Goal: Task Accomplishment & Management: Complete application form

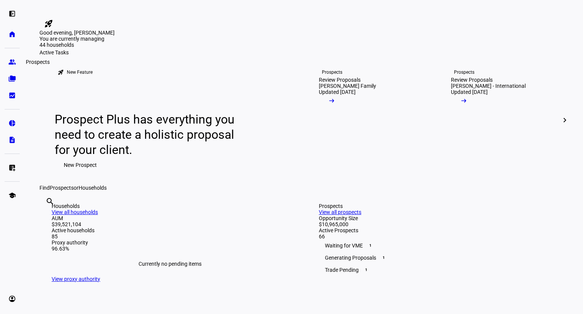
click at [12, 68] on link "group Prospects" at bounding box center [12, 61] width 15 height 15
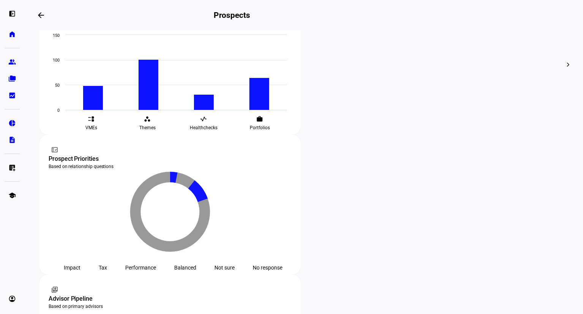
scroll to position [368, 0]
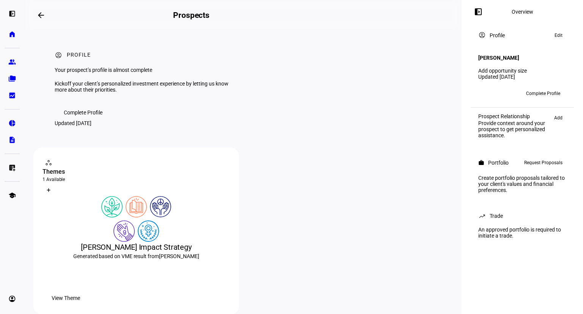
click at [539, 164] on span "Request Proposals" at bounding box center [543, 162] width 38 height 9
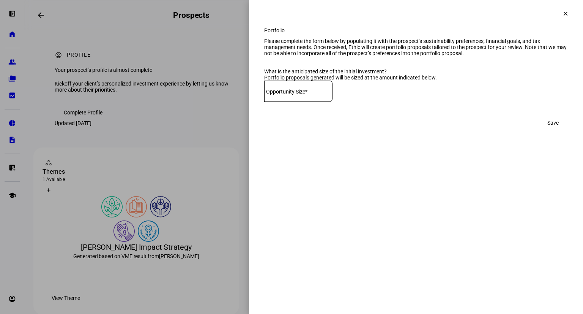
click at [292, 95] on mat-label "Opportunity Size*" at bounding box center [286, 91] width 41 height 6
type input "260,000"
click at [556, 130] on span "Save" at bounding box center [553, 122] width 11 height 15
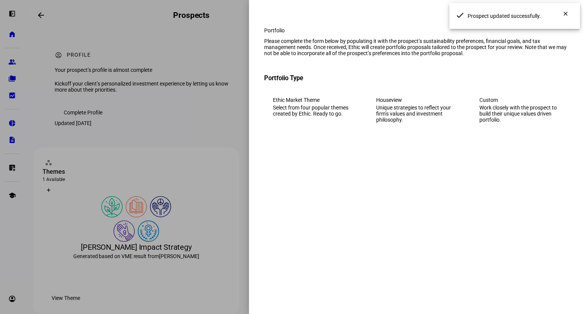
click at [504, 103] on div "Custom" at bounding box center [520, 100] width 80 height 6
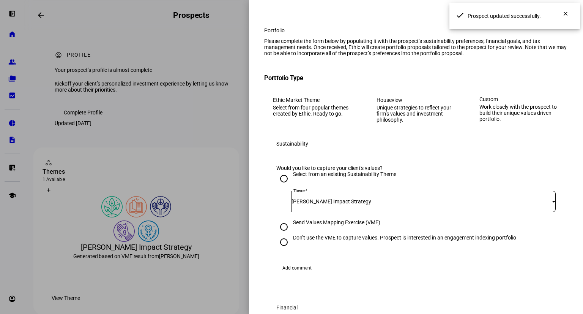
drag, startPoint x: 382, startPoint y: 256, endPoint x: 371, endPoint y: 177, distance: 79.3
click at [371, 177] on eth-form-section "Sustainability Would you like to capture your client's values? Select from an e…" at bounding box center [416, 208] width 304 height 155
click at [430, 213] on div "Select from an existing Sustainability Theme Theme [PERSON_NAME] Impact Strategy" at bounding box center [416, 195] width 280 height 48
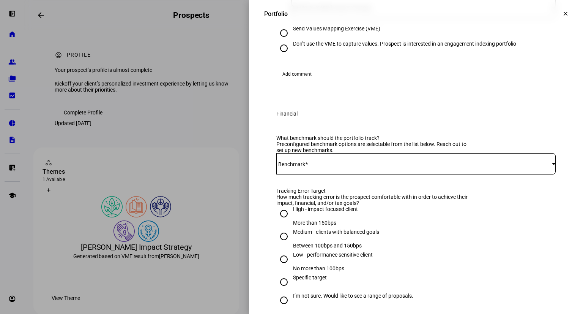
scroll to position [311, 0]
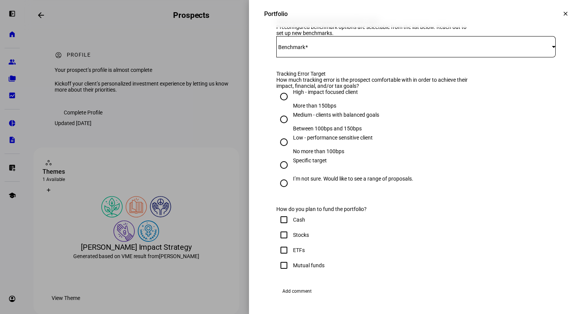
click at [299, 50] on mat-label "Benchmark" at bounding box center [291, 47] width 27 height 6
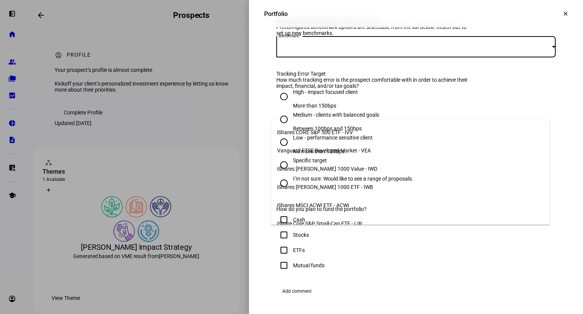
click at [305, 129] on span "iShares CORE S&P 500 ETF - IVV" at bounding box center [315, 132] width 76 height 6
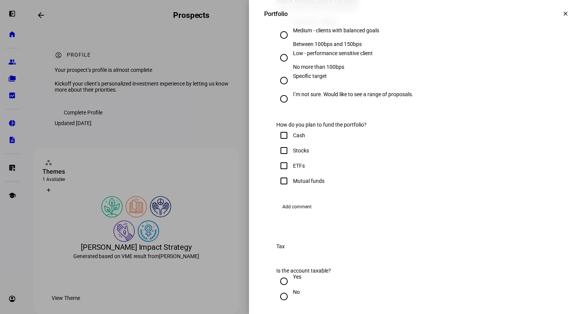
scroll to position [396, 0]
click at [276, 65] on input "Low - performance sensitive client No more than 100bps" at bounding box center [283, 56] width 15 height 15
radio input "true"
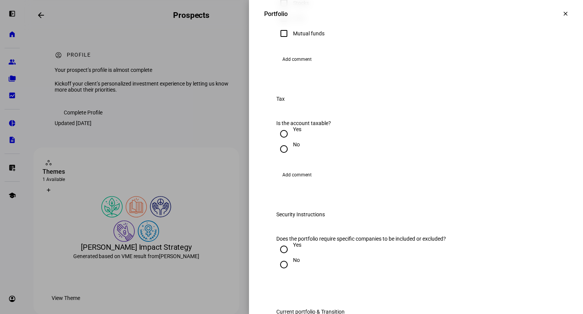
checkbox input "true"
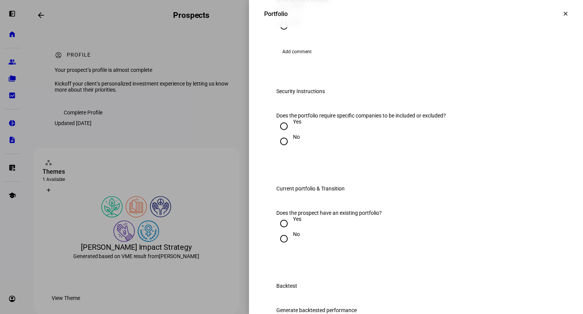
scroll to position [692, 0]
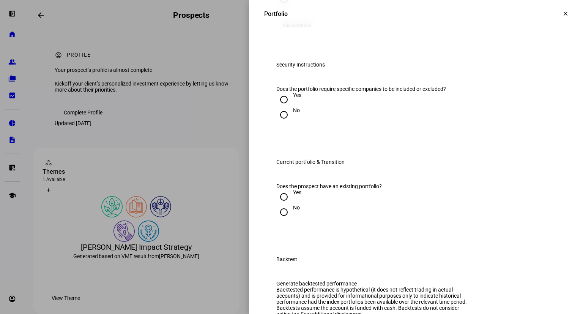
radio input "true"
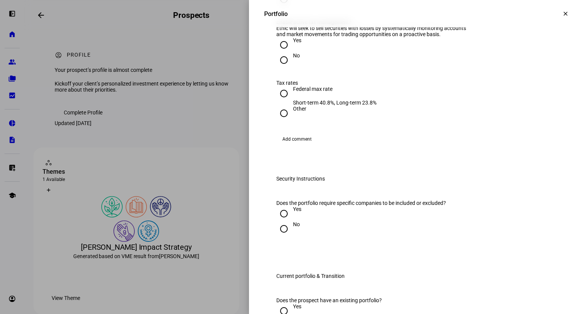
radio input "true"
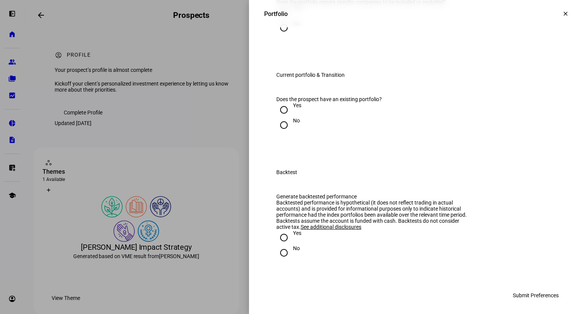
scroll to position [785, 0]
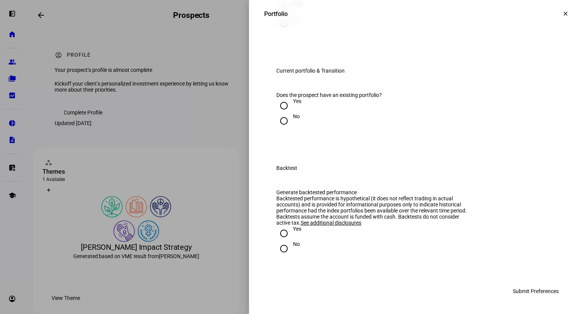
click at [293, 22] on div "No" at bounding box center [296, 19] width 7 height 6
click at [287, 31] on input "No" at bounding box center [283, 23] width 15 height 15
radio input "true"
click at [278, 128] on input "No" at bounding box center [283, 120] width 15 height 15
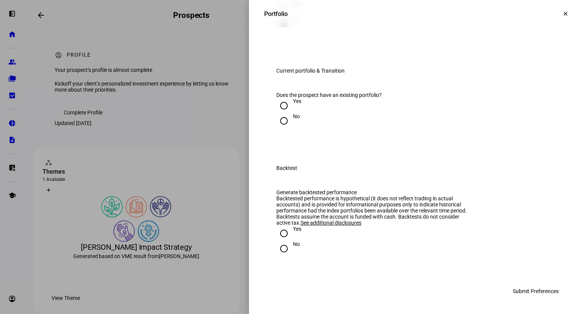
radio input "true"
click at [293, 247] on div "No" at bounding box center [296, 244] width 7 height 6
click at [289, 248] on input "No" at bounding box center [283, 248] width 15 height 15
radio input "true"
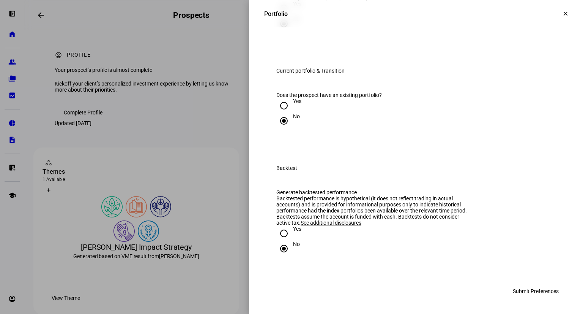
click at [539, 291] on span "Submit Preferences" at bounding box center [536, 290] width 46 height 15
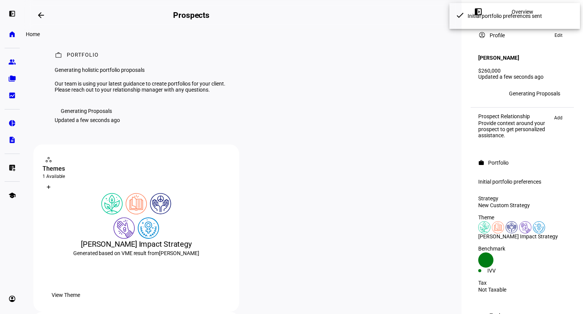
click at [17, 39] on link "home Home" at bounding box center [12, 34] width 15 height 15
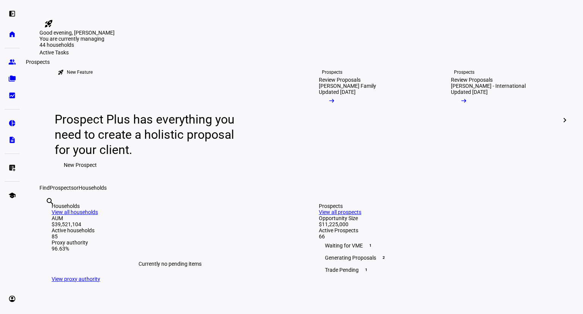
click at [13, 67] on link "group Prospects" at bounding box center [12, 61] width 15 height 15
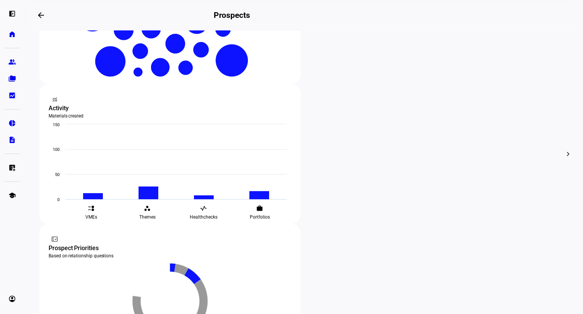
scroll to position [235, 0]
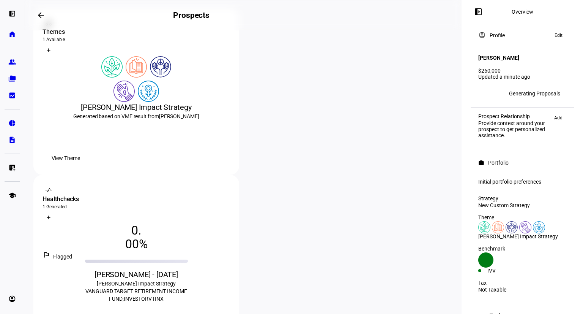
scroll to position [137, 0]
click at [80, 166] on span "View Theme" at bounding box center [66, 157] width 28 height 15
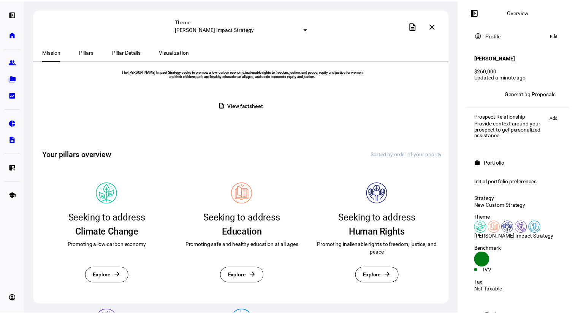
scroll to position [73, 0]
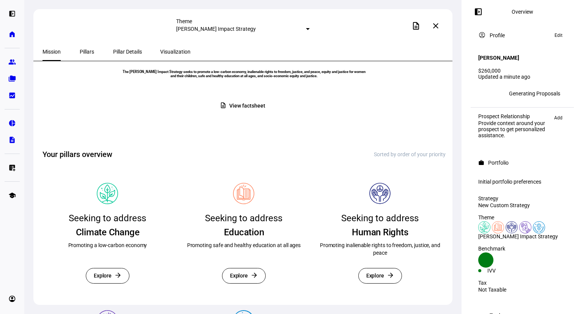
click at [257, 113] on span "View factsheet" at bounding box center [247, 105] width 36 height 15
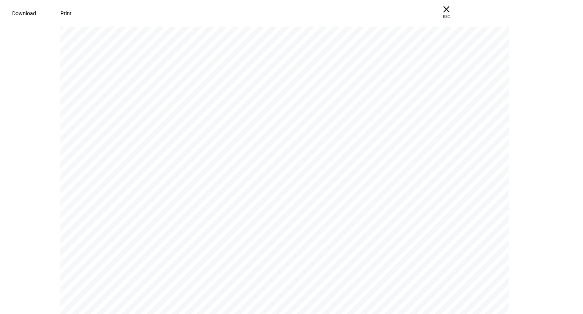
scroll to position [84, 0]
click at [33, 10] on span "Download" at bounding box center [21, 13] width 24 height 6
click at [456, 11] on span "× ESC" at bounding box center [443, 12] width 24 height 24
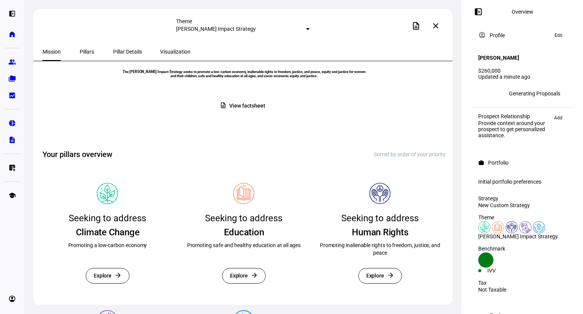
click at [432, 24] on span at bounding box center [436, 26] width 18 height 18
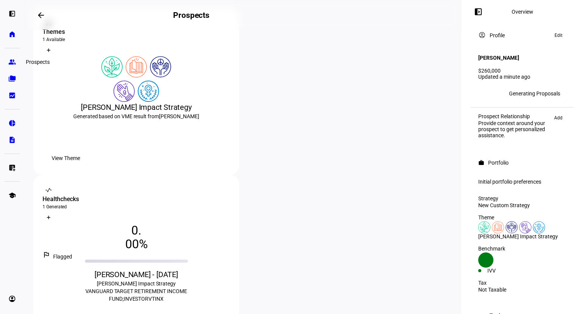
click at [13, 66] on link "group Prospects" at bounding box center [12, 61] width 15 height 15
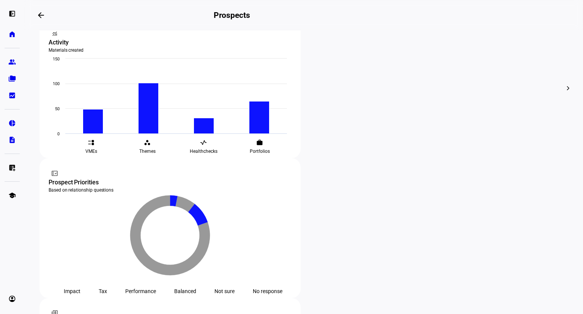
scroll to position [324, 0]
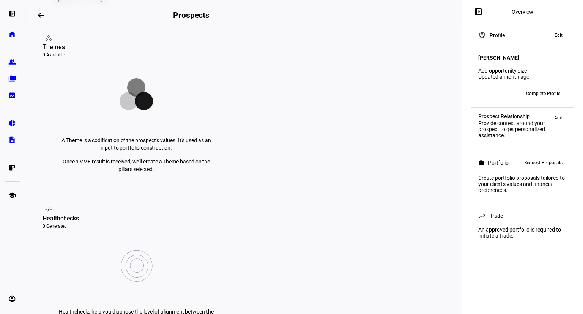
scroll to position [282, 0]
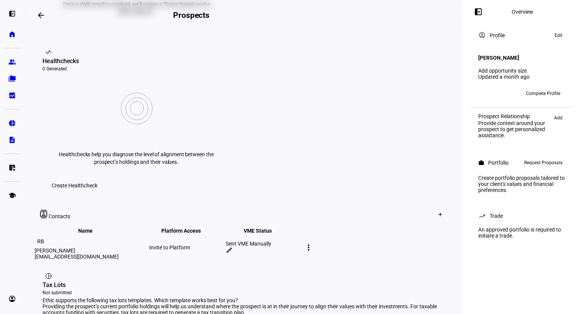
click at [11, 231] on div "left_panel_open home Home Advisors group Prospects folder_copy Households bid_l…" at bounding box center [12, 157] width 24 height 314
click at [313, 243] on mat-icon "more_vert" at bounding box center [308, 247] width 9 height 9
click at [449, 216] on div at bounding box center [291, 157] width 583 height 314
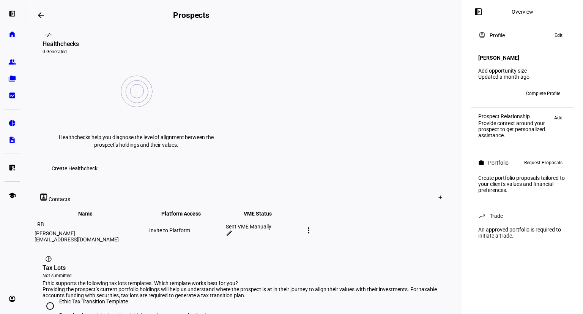
scroll to position [389, 0]
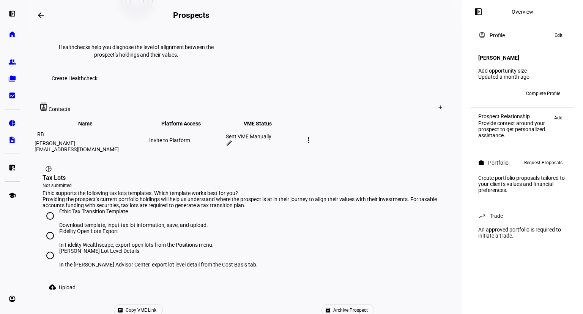
click at [156, 304] on span "Copy VME Link" at bounding box center [141, 309] width 31 height 11
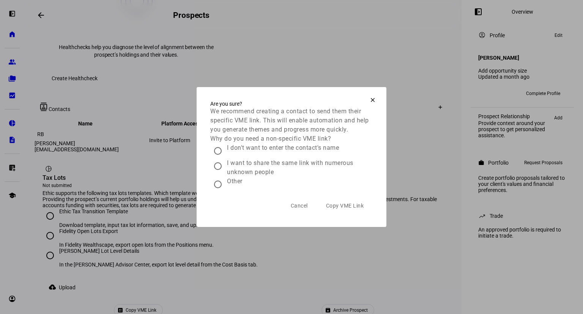
click at [232, 186] on div "Other" at bounding box center [235, 181] width 16 height 9
click at [226, 186] on input "Other" at bounding box center [217, 184] width 15 height 15
radio input "true"
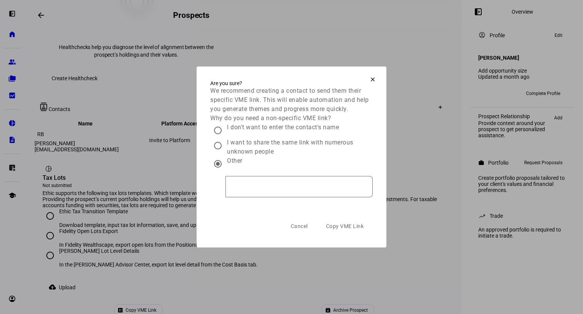
click at [245, 132] on div "I don't want to enter the contact's name" at bounding box center [283, 127] width 112 height 9
click at [226, 138] on input "I don't want to enter the contact's name" at bounding box center [217, 130] width 15 height 15
radio input "true"
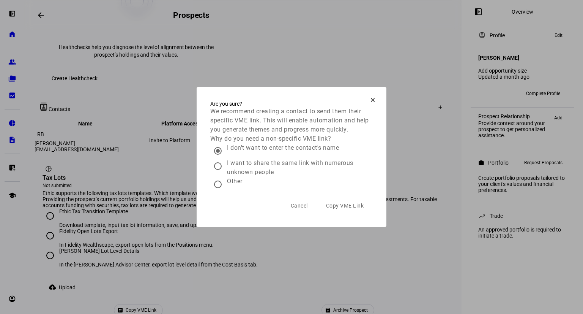
click at [347, 209] on span "Copy VME Link" at bounding box center [345, 205] width 38 height 15
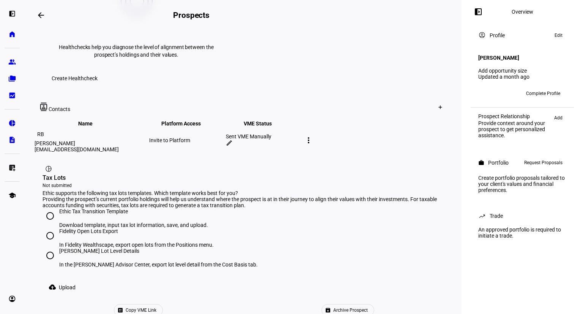
click at [313, 136] on mat-icon "more_vert" at bounding box center [308, 140] width 9 height 9
click at [386, 112] on div at bounding box center [291, 157] width 583 height 314
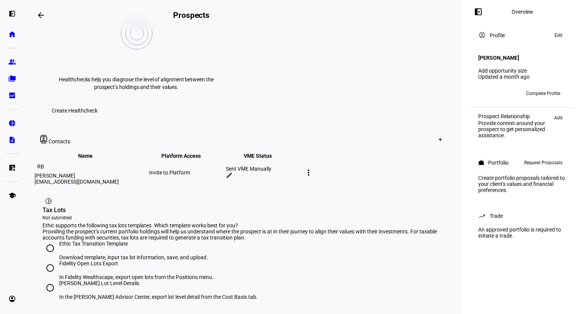
click at [233, 172] on mat-icon "edit" at bounding box center [229, 175] width 7 height 7
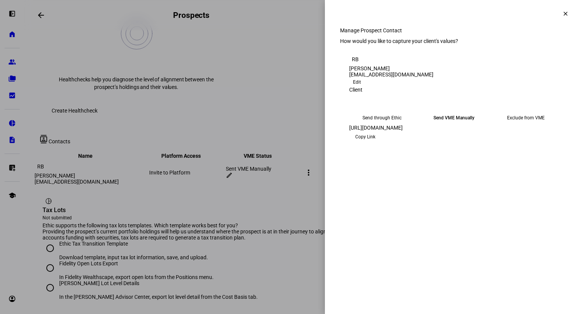
click at [376, 143] on span "Copy Link" at bounding box center [365, 137] width 20 height 12
click at [307, 63] on div at bounding box center [291, 157] width 583 height 314
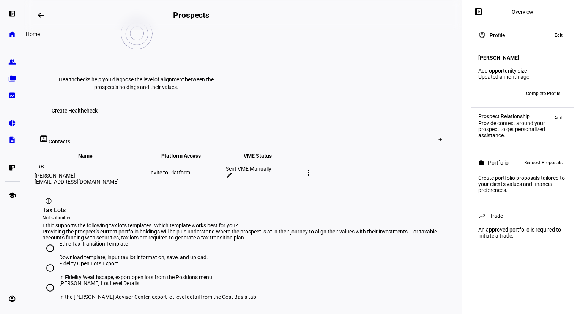
click at [13, 34] on eth-mat-symbol "home" at bounding box center [12, 34] width 8 height 8
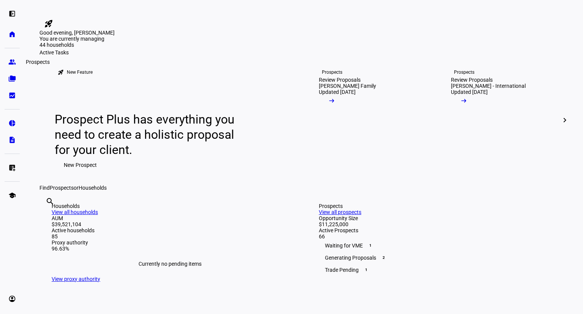
click at [15, 57] on link "group Prospects" at bounding box center [12, 61] width 15 height 15
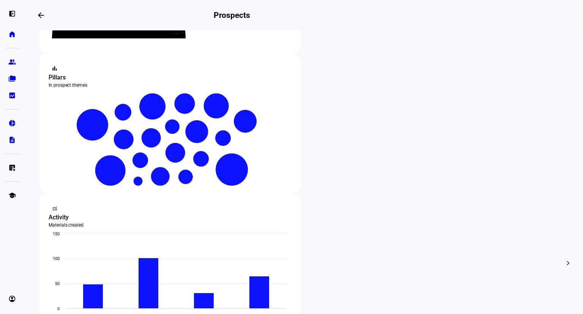
scroll to position [127, 0]
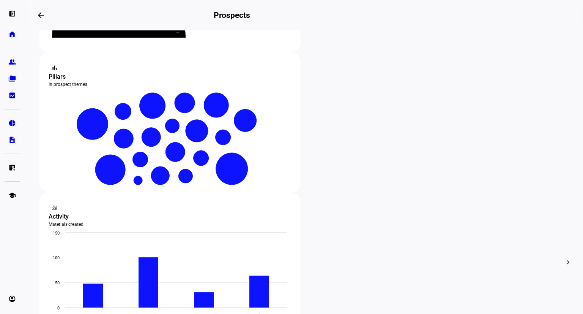
type input "ruxin"
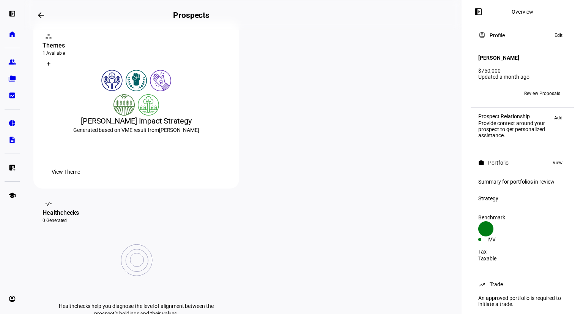
scroll to position [126, 0]
click at [544, 92] on span "Review Proposals" at bounding box center [542, 93] width 36 height 12
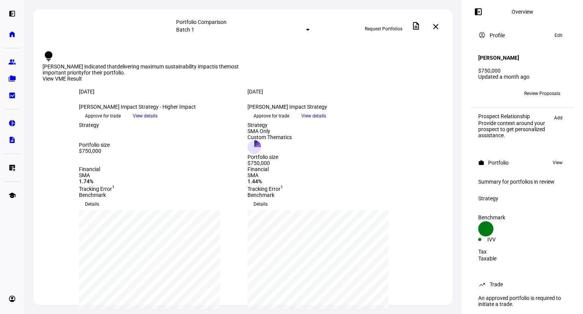
click at [158, 122] on span "View details" at bounding box center [145, 115] width 25 height 11
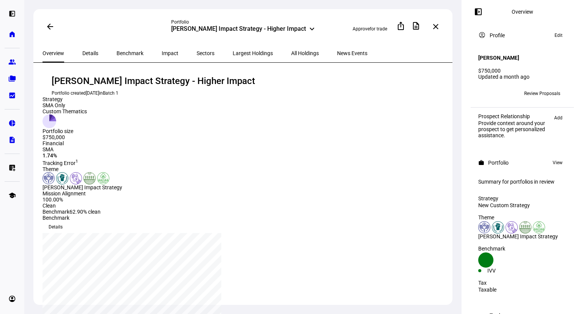
click at [282, 54] on div "All Holdings" at bounding box center [305, 53] width 46 height 18
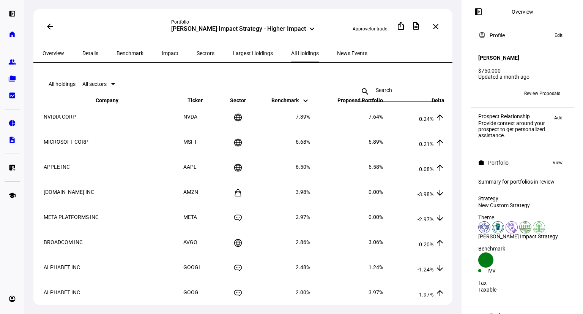
click at [401, 87] on input at bounding box center [398, 90] width 44 height 6
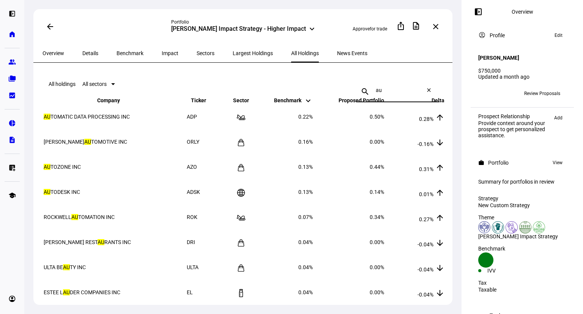
type input "a"
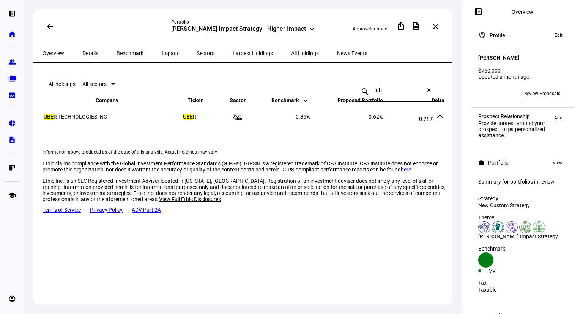
type input "u"
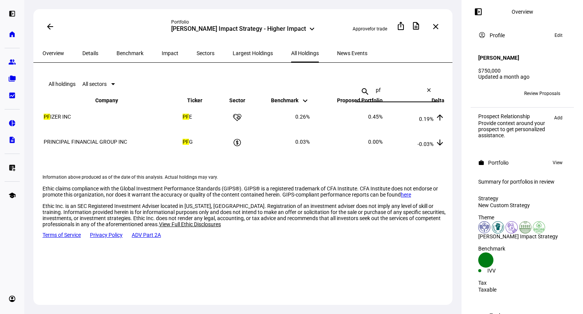
type input "p"
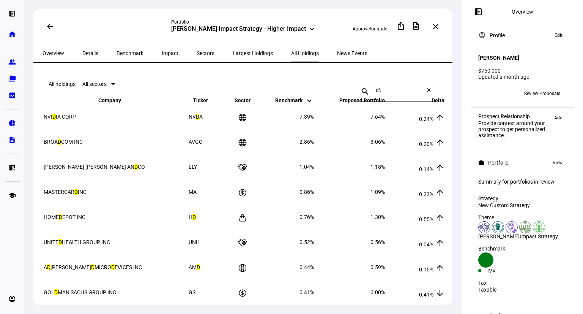
type input "d"
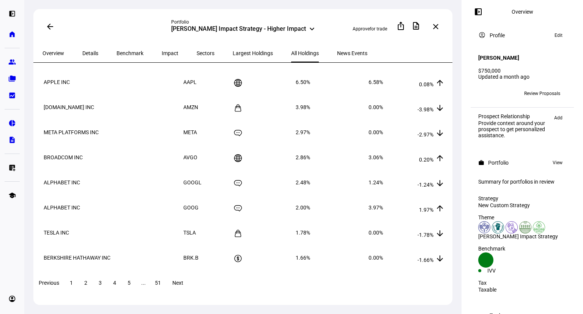
scroll to position [85, 0]
